Goal: Information Seeking & Learning: Learn about a topic

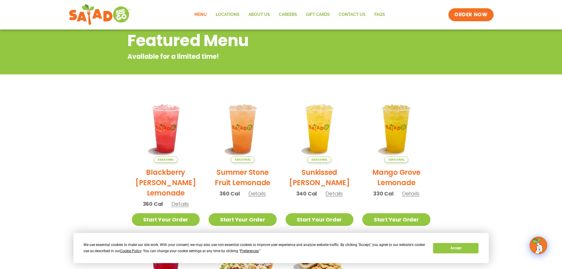
scroll to position [79, 0]
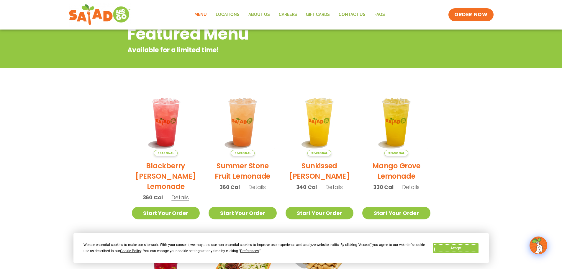
click at [457, 250] on button "Accept" at bounding box center [455, 248] width 45 height 10
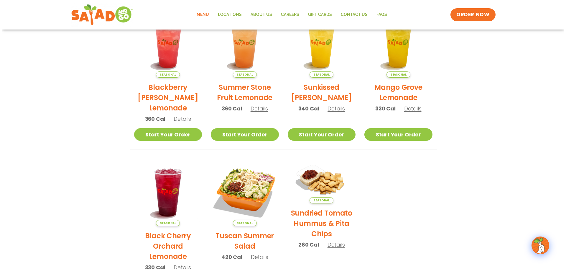
scroll to position [197, 0]
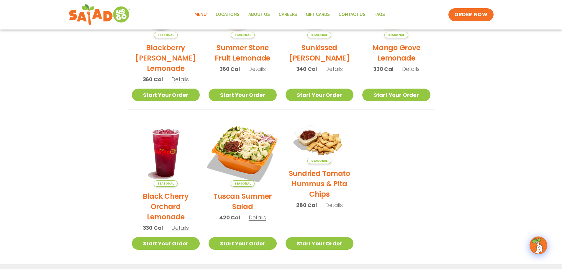
click at [242, 161] on img at bounding box center [243, 152] width 80 height 80
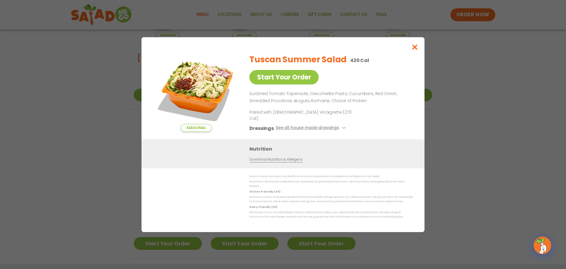
click at [202, 84] on img at bounding box center [196, 90] width 83 height 83
click at [417, 49] on icon "Close modal" at bounding box center [415, 47] width 7 height 6
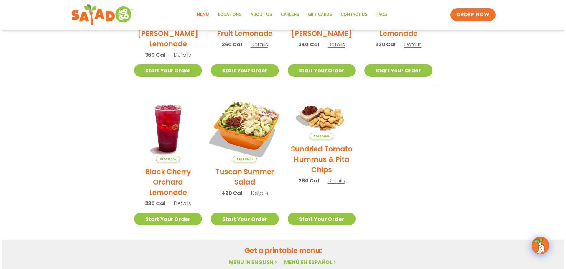
scroll to position [225, 0]
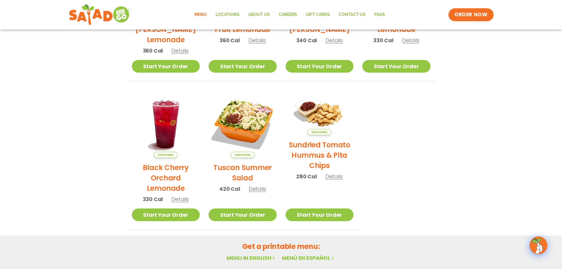
click at [239, 125] on img at bounding box center [243, 124] width 68 height 68
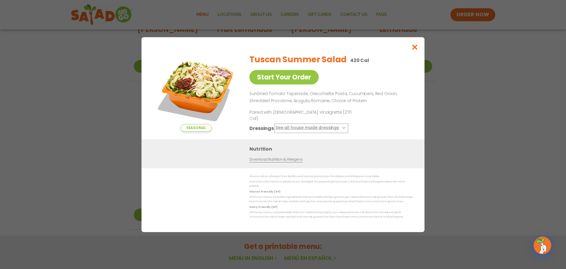
click at [339, 126] on button "See all house made dressings" at bounding box center [312, 127] width 72 height 7
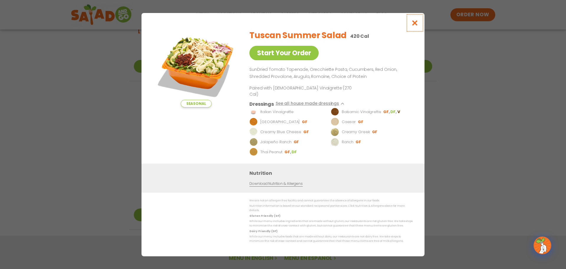
click at [416, 26] on icon "Close modal" at bounding box center [415, 23] width 7 height 6
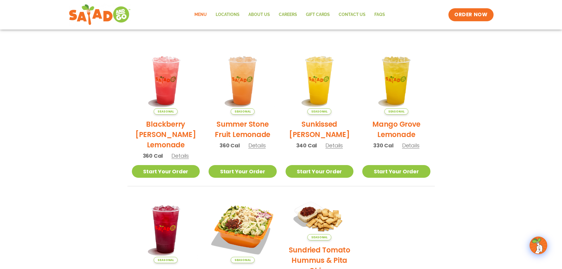
scroll to position [107, 0]
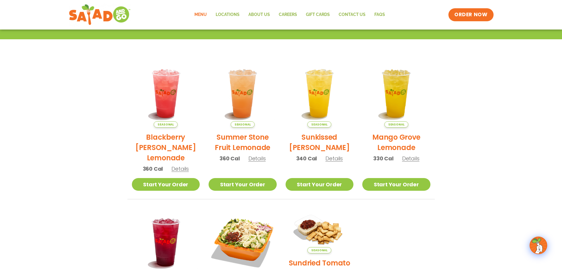
click at [199, 15] on link "Menu" at bounding box center [200, 15] width 21 height 14
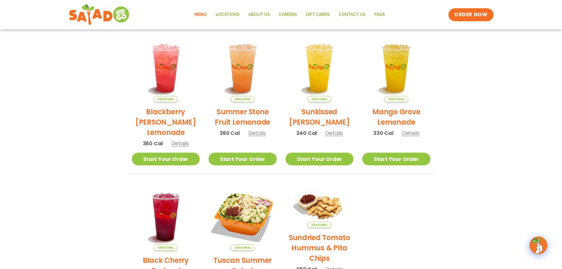
scroll to position [119, 0]
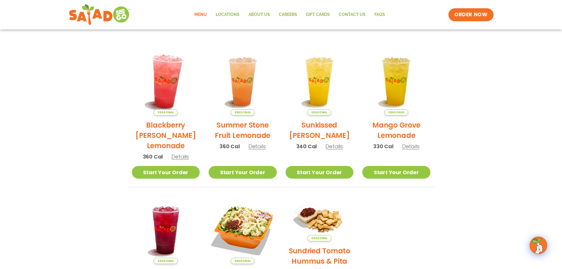
click at [164, 91] on img at bounding box center [166, 81] width 80 height 80
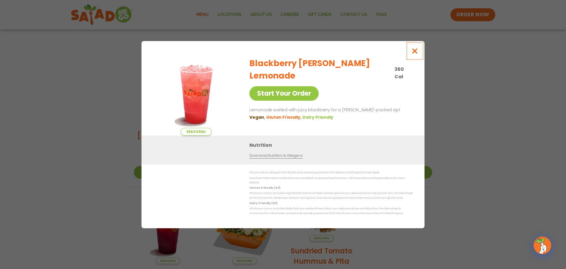
click at [415, 54] on icon "Close modal" at bounding box center [415, 51] width 7 height 6
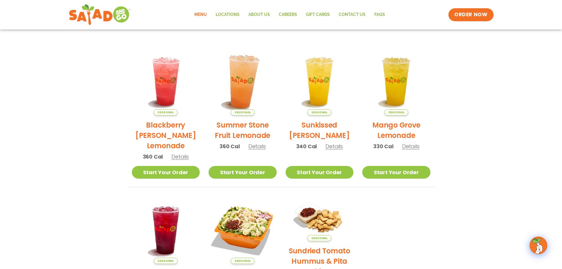
click at [242, 87] on img at bounding box center [243, 81] width 80 height 80
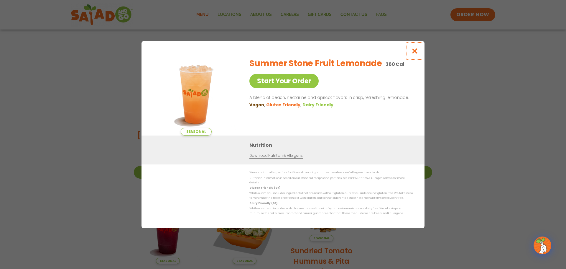
click at [417, 54] on icon "Close modal" at bounding box center [415, 51] width 7 height 6
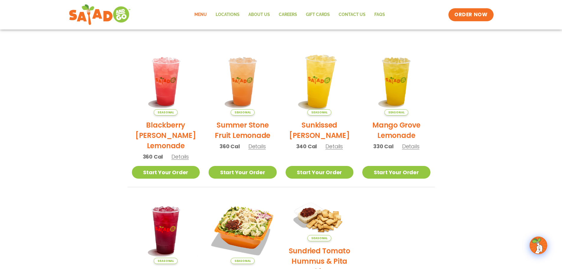
click at [315, 72] on img at bounding box center [319, 81] width 80 height 80
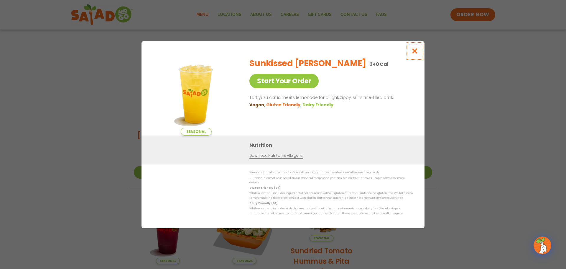
drag, startPoint x: 417, startPoint y: 48, endPoint x: 414, endPoint y: 48, distance: 3.3
click at [416, 50] on button "Close modal" at bounding box center [415, 51] width 19 height 20
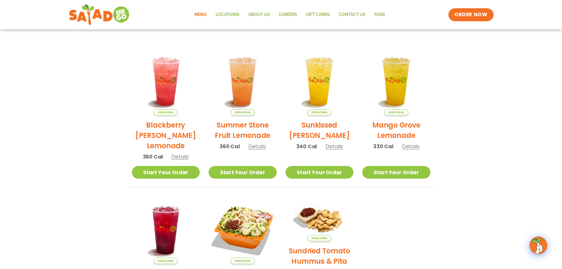
drag, startPoint x: 395, startPoint y: 78, endPoint x: 394, endPoint y: 70, distance: 7.7
click at [395, 77] on img at bounding box center [396, 81] width 68 height 68
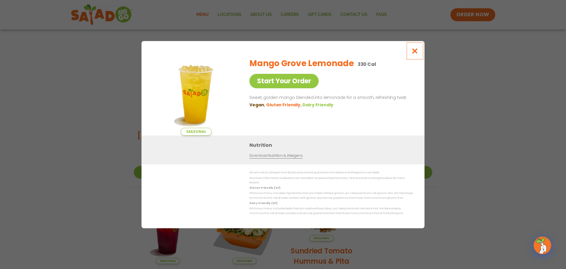
click at [417, 54] on icon "Close modal" at bounding box center [415, 51] width 7 height 6
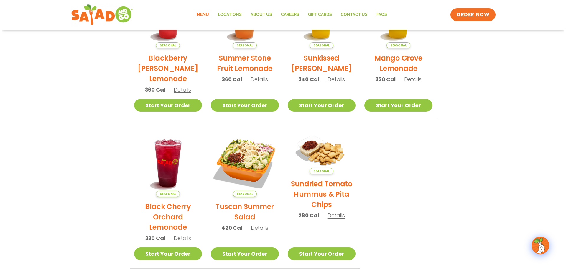
scroll to position [198, 0]
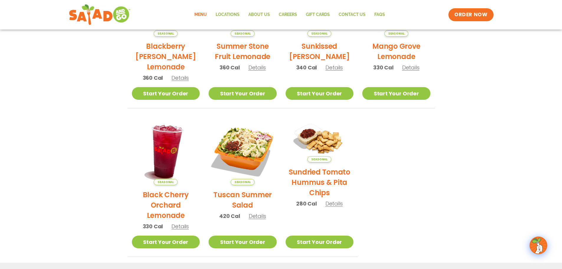
click at [166, 145] on img at bounding box center [166, 151] width 80 height 80
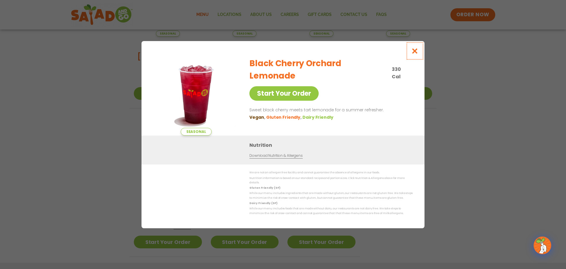
click at [417, 54] on icon "Close modal" at bounding box center [415, 51] width 7 height 6
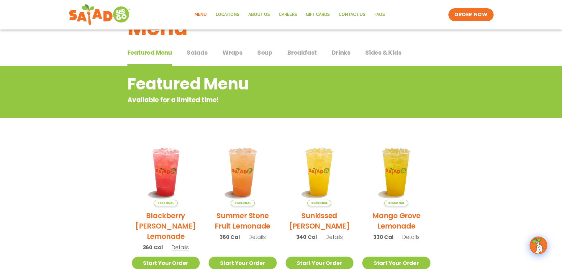
scroll to position [0, 0]
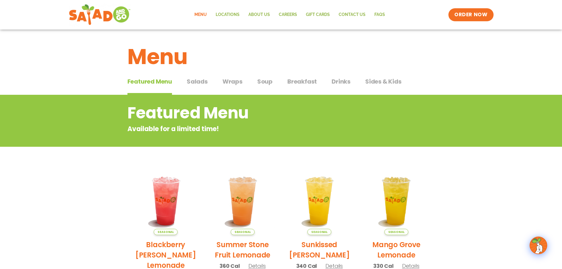
click at [194, 81] on span "Salads" at bounding box center [197, 81] width 21 height 9
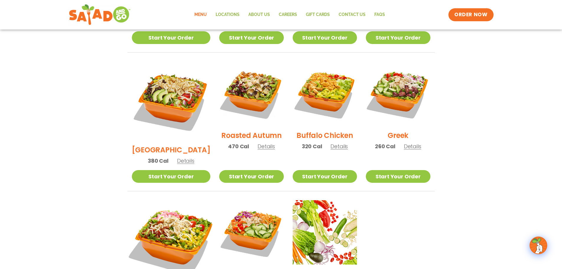
scroll to position [275, 0]
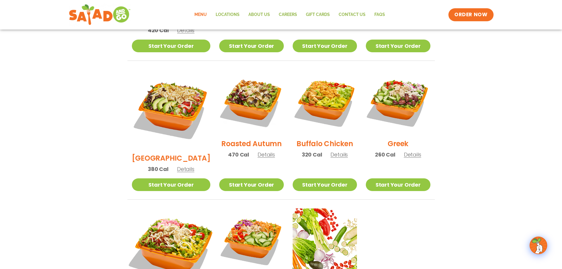
click at [165, 215] on img at bounding box center [171, 247] width 92 height 92
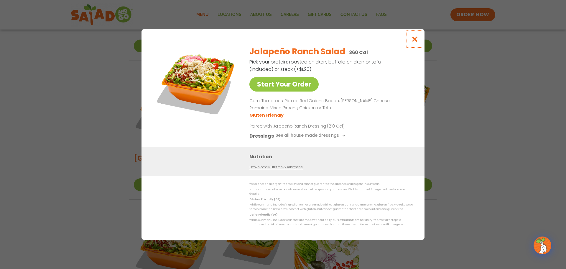
click at [417, 39] on icon "Close modal" at bounding box center [415, 39] width 7 height 6
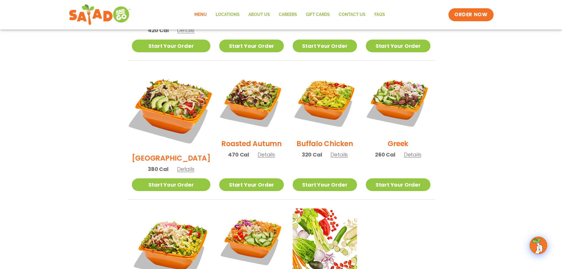
click at [160, 93] on img at bounding box center [171, 109] width 92 height 92
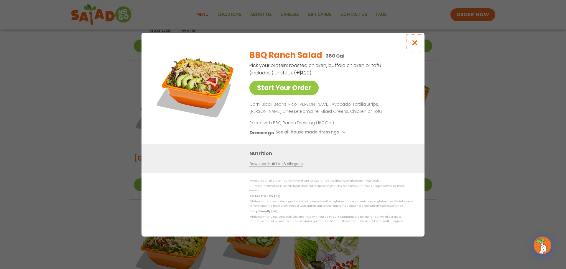
click at [415, 45] on icon "Close modal" at bounding box center [415, 43] width 7 height 6
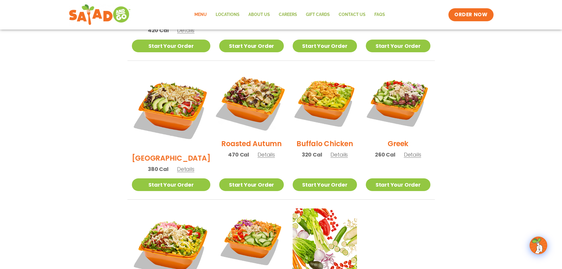
click at [241, 85] on img at bounding box center [252, 102] width 76 height 76
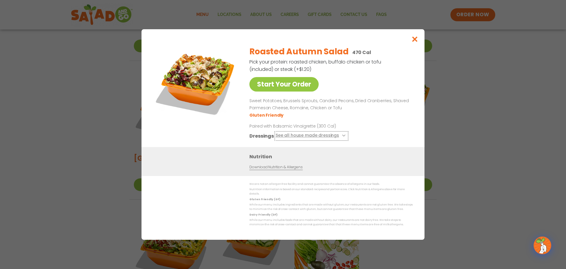
click at [333, 137] on button "See all house made dressings" at bounding box center [312, 135] width 72 height 7
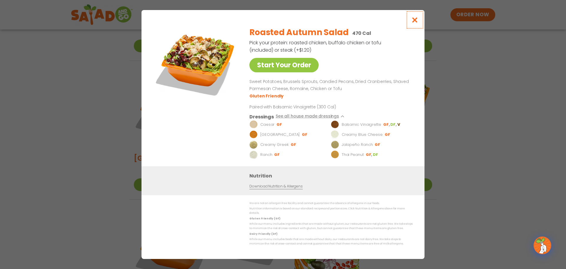
click at [415, 23] on icon "Close modal" at bounding box center [415, 20] width 7 height 6
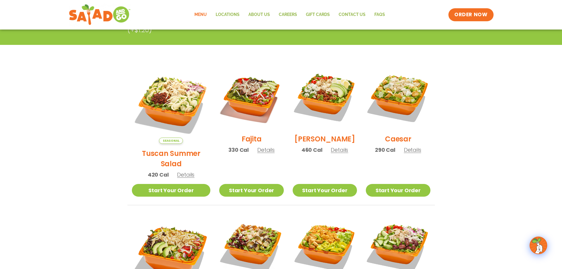
scroll to position [118, 0]
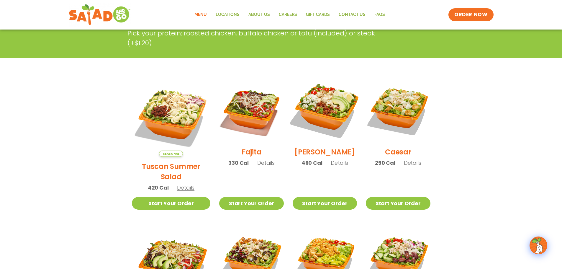
click at [329, 107] on img at bounding box center [325, 110] width 76 height 76
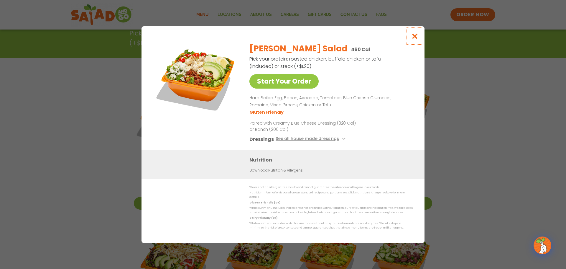
click at [414, 39] on icon "Close modal" at bounding box center [415, 36] width 7 height 6
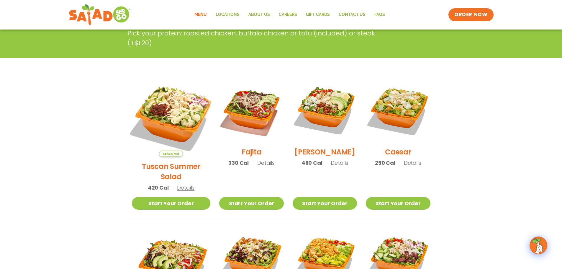
click at [179, 112] on img at bounding box center [171, 117] width 92 height 92
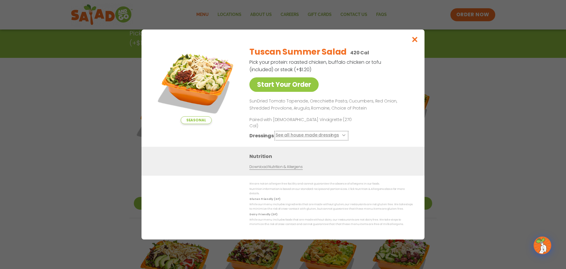
click at [305, 132] on button "See all house made dressings" at bounding box center [312, 135] width 72 height 7
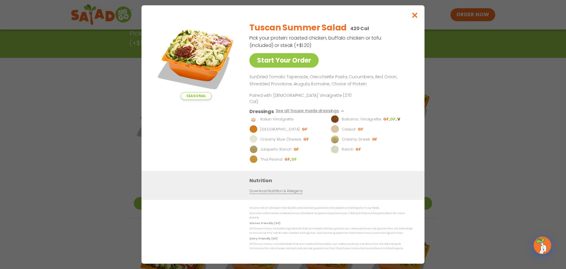
click at [254, 118] on img at bounding box center [254, 119] width 8 height 8
click at [415, 18] on icon "Close modal" at bounding box center [415, 15] width 7 height 6
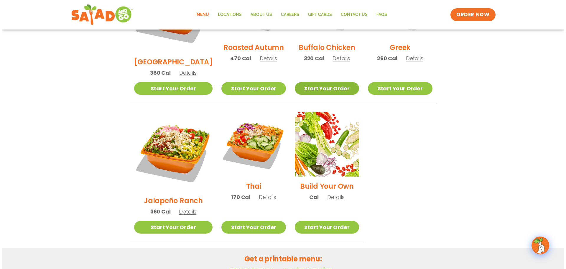
scroll to position [443, 0]
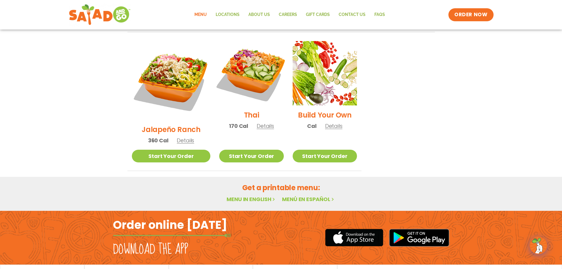
click at [250, 52] on img at bounding box center [252, 73] width 76 height 76
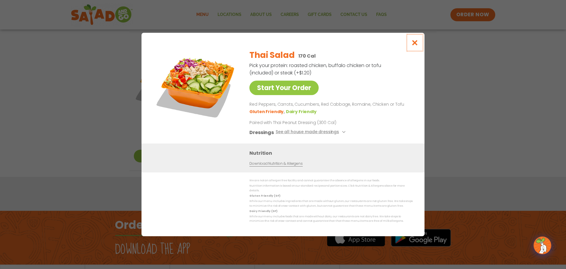
click at [415, 46] on icon "Close modal" at bounding box center [415, 43] width 7 height 6
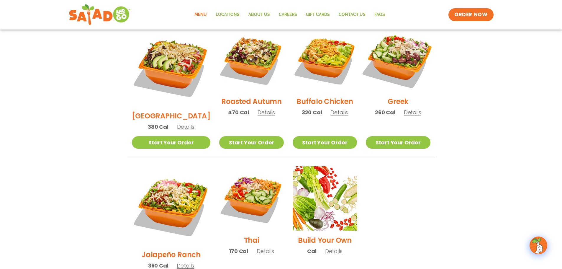
scroll to position [312, 0]
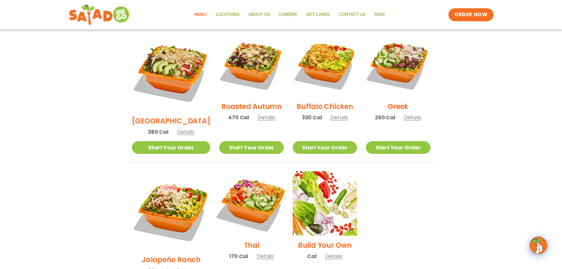
click at [245, 180] on img at bounding box center [252, 203] width 76 height 76
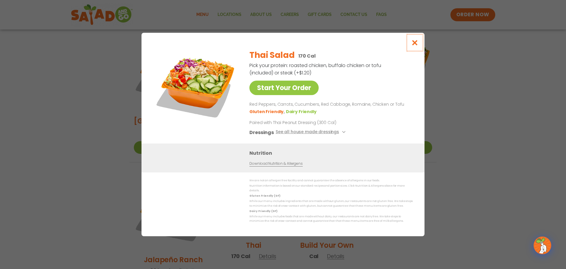
click at [418, 46] on icon "Close modal" at bounding box center [415, 43] width 7 height 6
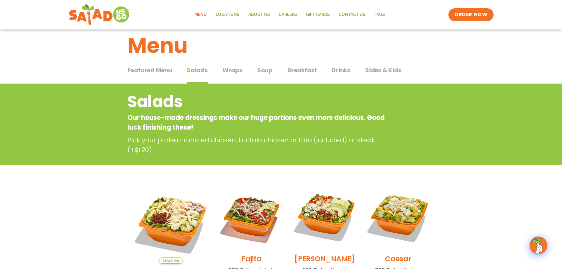
scroll to position [0, 0]
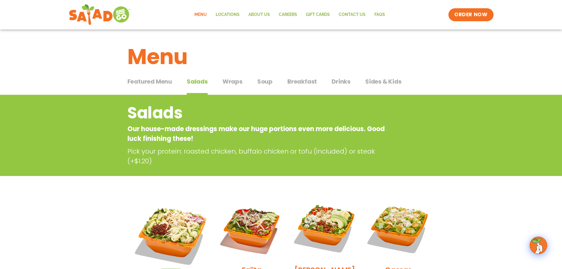
click at [229, 81] on span "Wraps" at bounding box center [232, 81] width 20 height 9
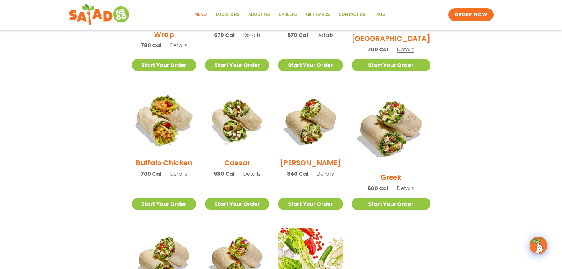
scroll to position [354, 0]
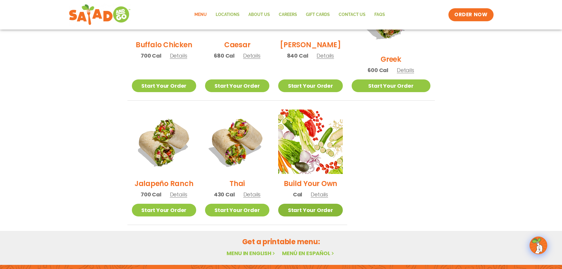
click at [323, 206] on link "Start Your Order" at bounding box center [310, 210] width 64 height 13
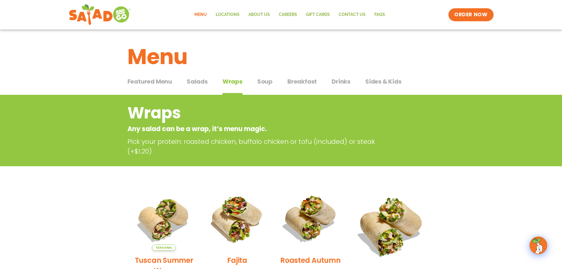
click at [261, 84] on span "Soup" at bounding box center [264, 81] width 15 height 9
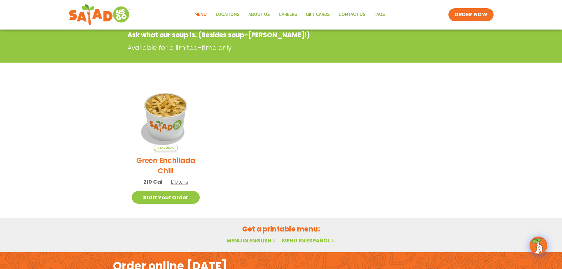
scroll to position [81, 0]
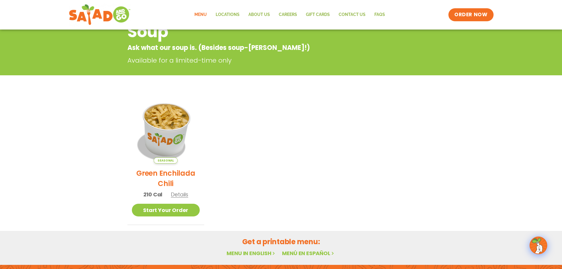
click at [171, 131] on img at bounding box center [166, 129] width 80 height 80
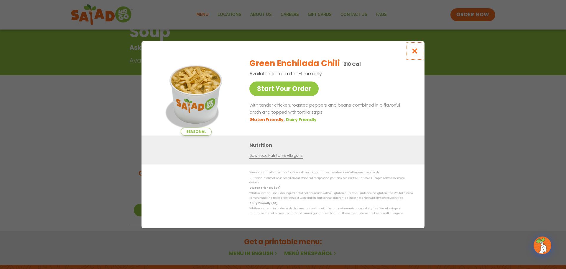
click at [414, 54] on icon "Close modal" at bounding box center [415, 51] width 7 height 6
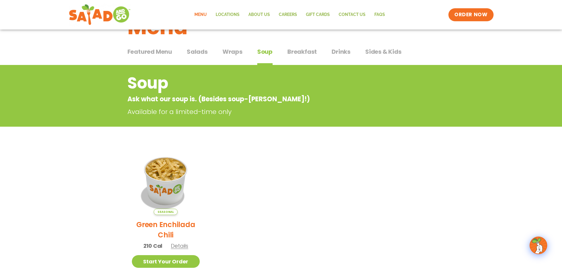
scroll to position [0, 0]
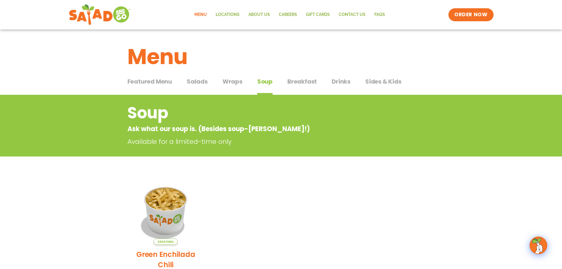
click at [306, 81] on span "Breakfast" at bounding box center [302, 81] width 30 height 9
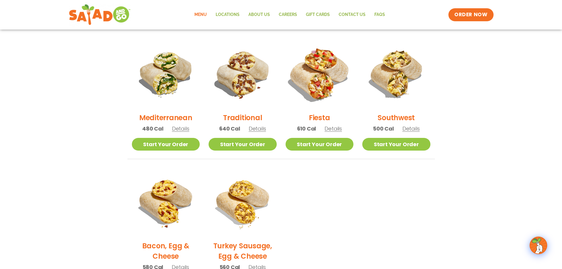
scroll to position [157, 0]
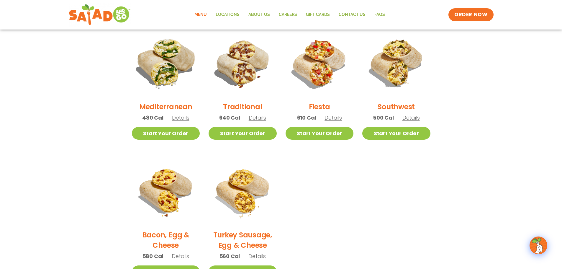
click at [163, 63] on img at bounding box center [166, 63] width 80 height 80
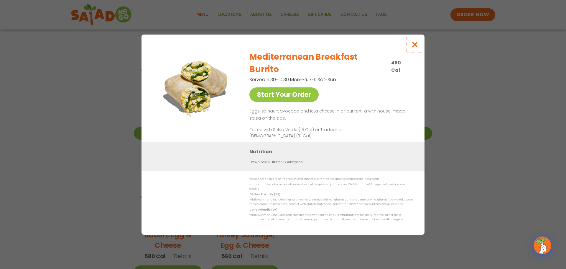
click at [416, 47] on icon "Close modal" at bounding box center [415, 44] width 7 height 6
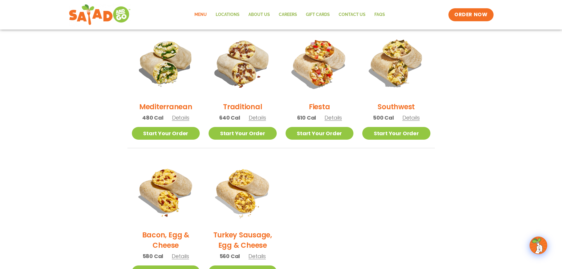
click at [245, 66] on img at bounding box center [243, 63] width 68 height 68
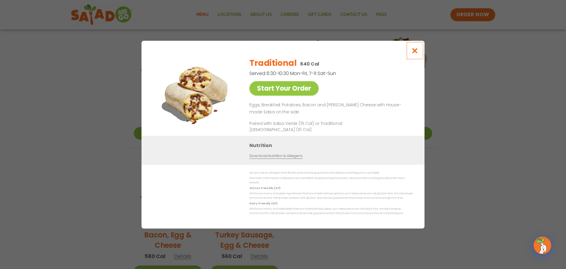
click at [416, 51] on icon "Close modal" at bounding box center [415, 50] width 7 height 6
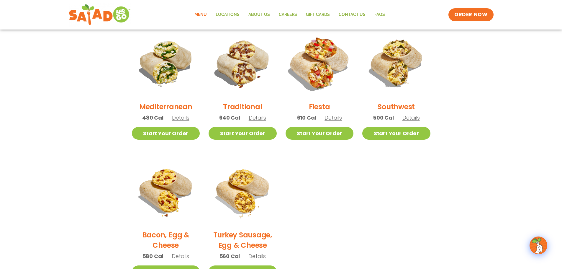
click at [320, 76] on img at bounding box center [319, 63] width 80 height 80
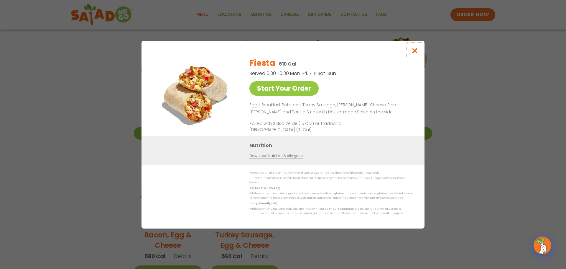
click at [417, 52] on icon "Close modal" at bounding box center [415, 50] width 7 height 6
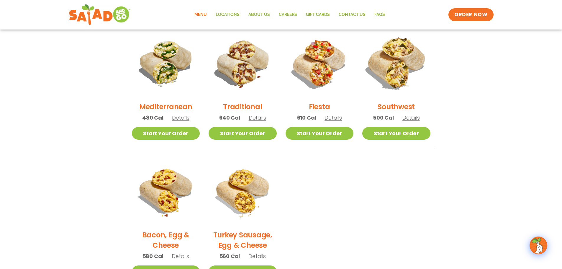
click at [396, 55] on img at bounding box center [396, 63] width 80 height 80
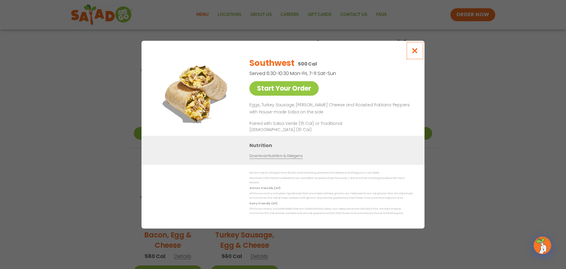
click at [417, 51] on icon "Close modal" at bounding box center [415, 50] width 7 height 6
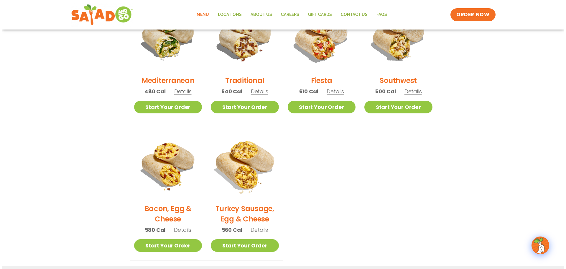
scroll to position [197, 0]
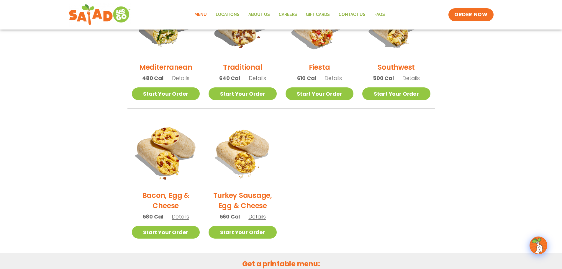
click at [172, 154] on img at bounding box center [166, 152] width 80 height 80
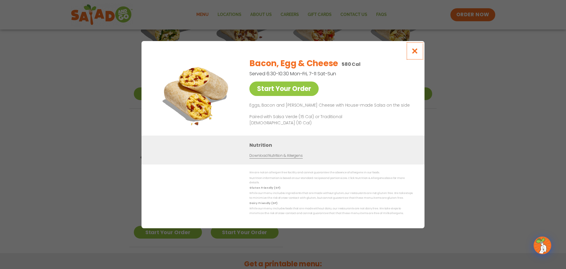
click at [412, 52] on icon "Close modal" at bounding box center [415, 51] width 7 height 6
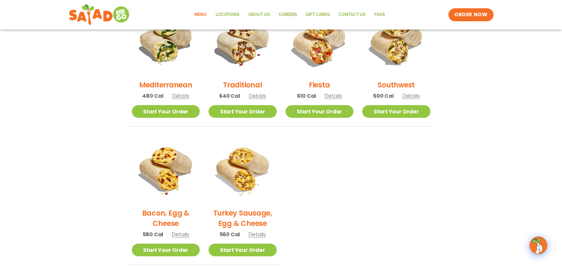
scroll to position [175, 0]
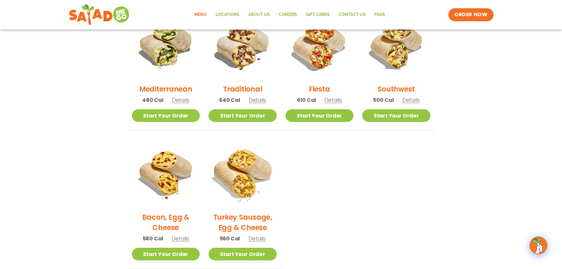
click at [248, 167] on img at bounding box center [243, 173] width 80 height 80
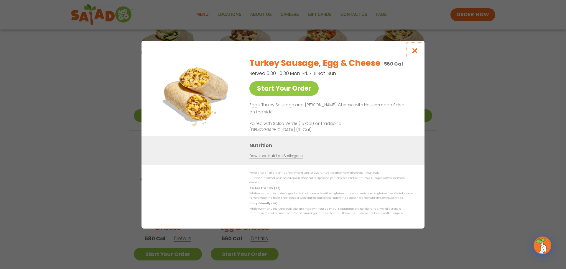
click at [415, 53] on icon "Close modal" at bounding box center [415, 50] width 7 height 6
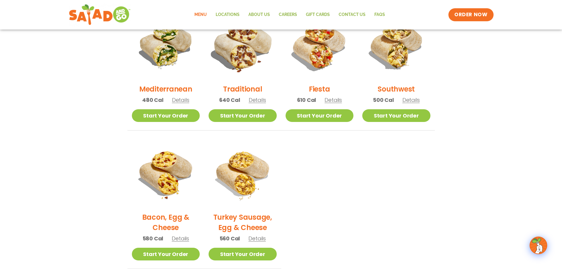
click at [244, 56] on img at bounding box center [243, 45] width 80 height 80
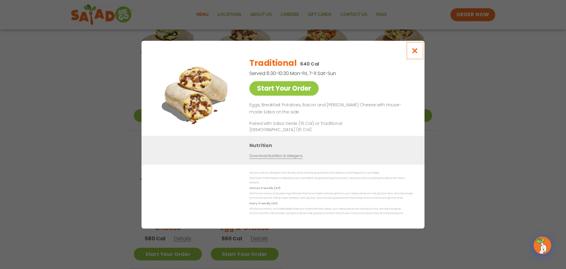
click at [414, 50] on icon "Close modal" at bounding box center [415, 50] width 7 height 6
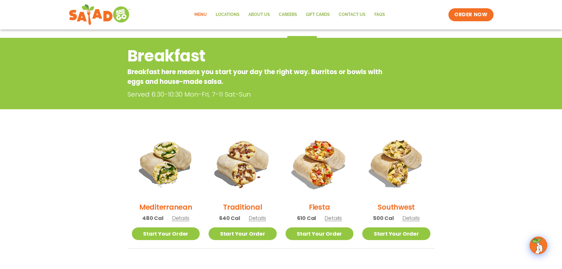
scroll to position [0, 0]
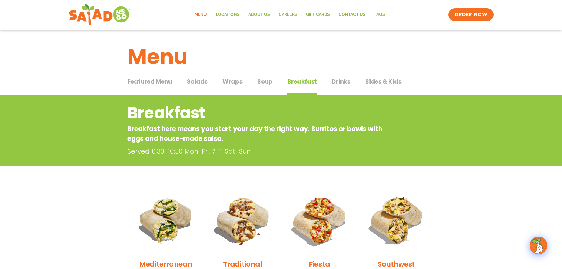
click at [338, 80] on span "Drinks" at bounding box center [341, 81] width 19 height 9
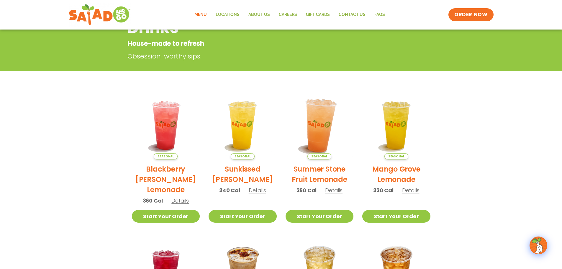
scroll to position [39, 0]
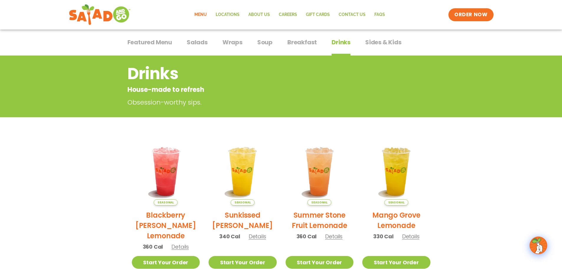
click at [381, 43] on span "Sides & Kids" at bounding box center [383, 42] width 36 height 9
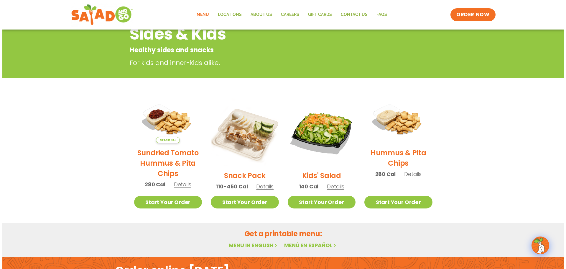
scroll to position [118, 0]
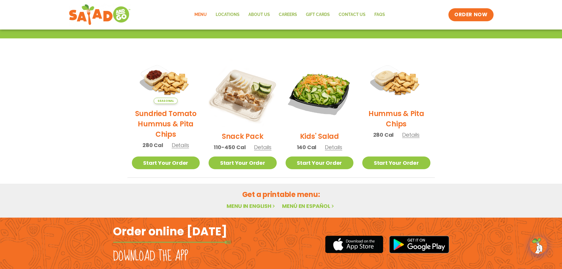
click at [240, 104] on img at bounding box center [243, 92] width 68 height 68
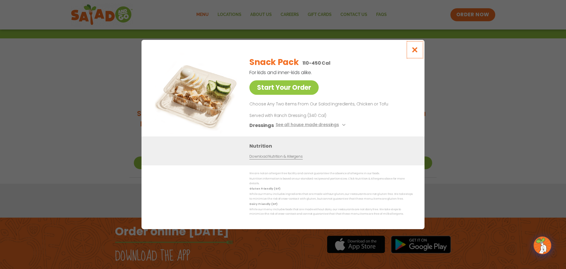
click at [412, 52] on icon "Close modal" at bounding box center [415, 50] width 7 height 6
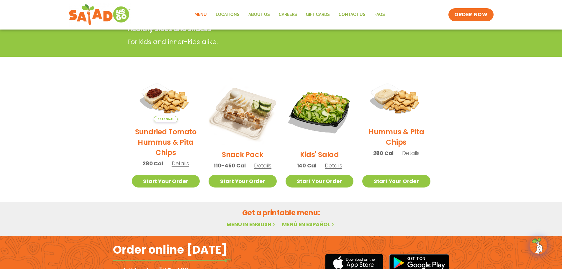
scroll to position [95, 0]
